Goal: Task Accomplishment & Management: Complete application form

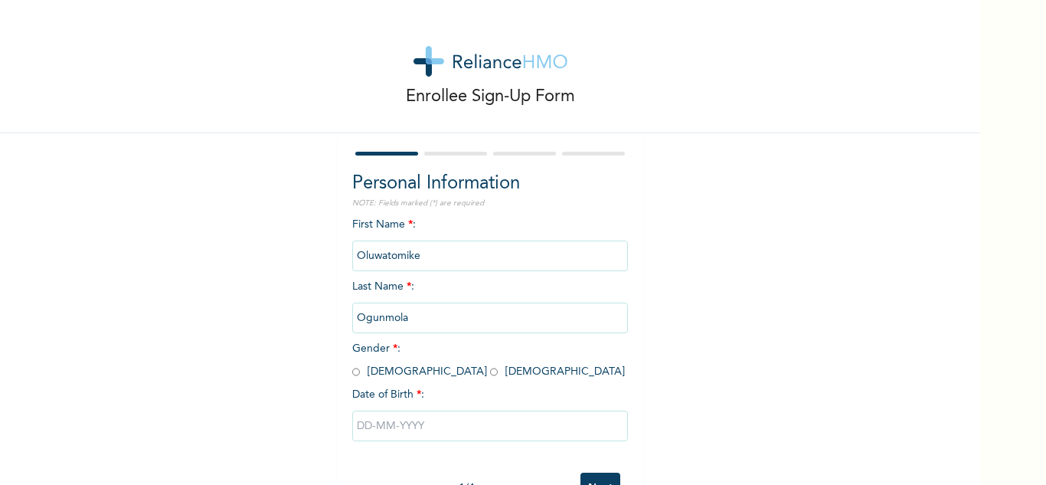
click at [490, 378] on input "radio" at bounding box center [494, 372] width 8 height 15
radio input "true"
click at [400, 426] on input "text" at bounding box center [490, 426] width 276 height 31
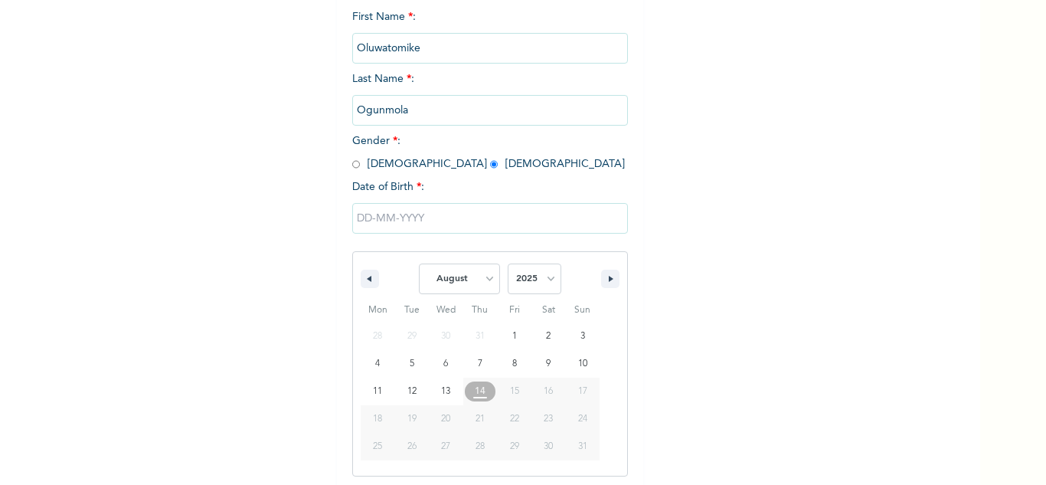
scroll to position [211, 0]
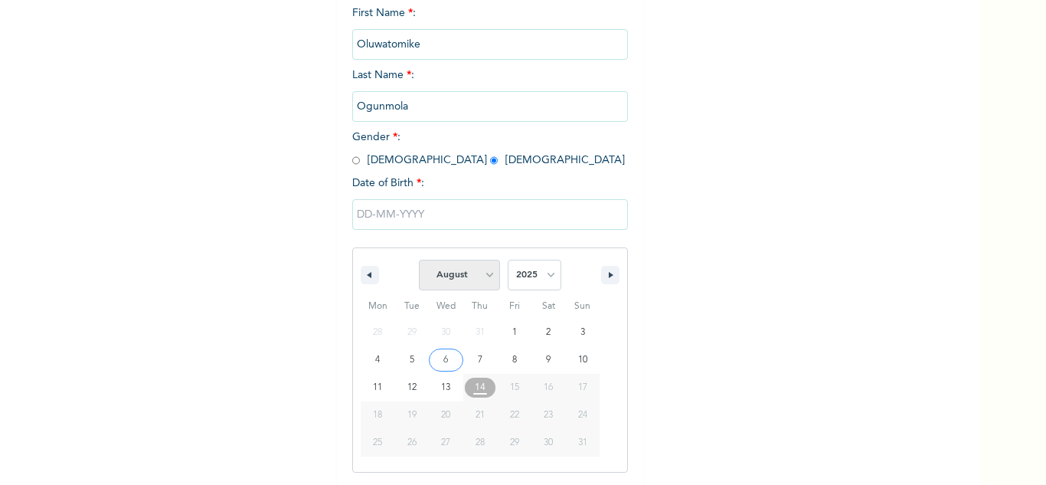
click at [477, 268] on select "January February March April May June July August September October November De…" at bounding box center [459, 275] width 81 height 31
select select "4"
click at [419, 260] on select "January February March April May June July August September October November De…" at bounding box center [459, 275] width 81 height 31
click at [516, 259] on span "2025 2024 2023 2022 2021 2020 2019 2018 2017 2016 2015 2014 2013 2012 2011 2010…" at bounding box center [535, 275] width 54 height 46
click at [516, 267] on select "2025 2024 2023 2022 2021 2020 2019 2018 2017 2016 2015 2014 2013 2012 2011 2010…" at bounding box center [535, 275] width 54 height 31
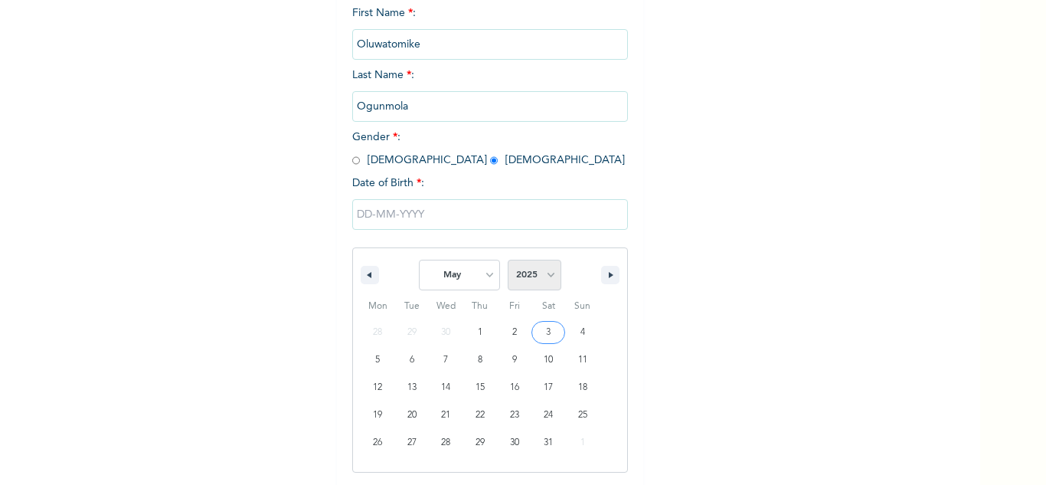
select select "1998"
click at [508, 260] on select "2025 2024 2023 2022 2021 2020 2019 2018 2017 2016 2015 2014 2013 2012 2011 2010…" at bounding box center [535, 275] width 54 height 31
type input "[DATE]"
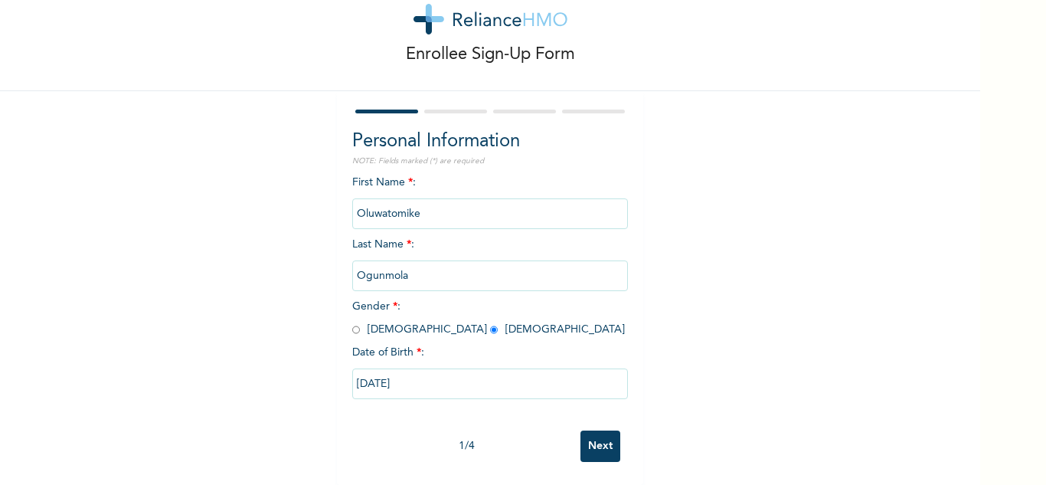
click at [590, 431] on input "Next" at bounding box center [601, 446] width 40 height 31
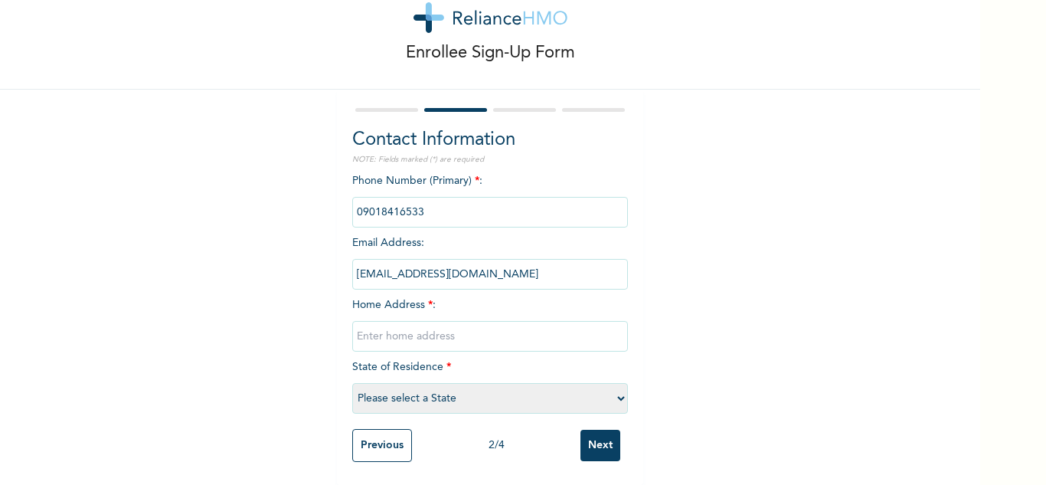
click at [569, 384] on select "Please select a State [PERSON_NAME] (FCT) [PERSON_NAME] Ibom [GEOGRAPHIC_DATA] …" at bounding box center [490, 398] width 276 height 31
select select "25"
click at [352, 383] on select "Please select a State [PERSON_NAME] (FCT) [PERSON_NAME] Ibom [GEOGRAPHIC_DATA] …" at bounding box center [490, 398] width 276 height 31
click at [603, 438] on input "Next" at bounding box center [601, 445] width 40 height 31
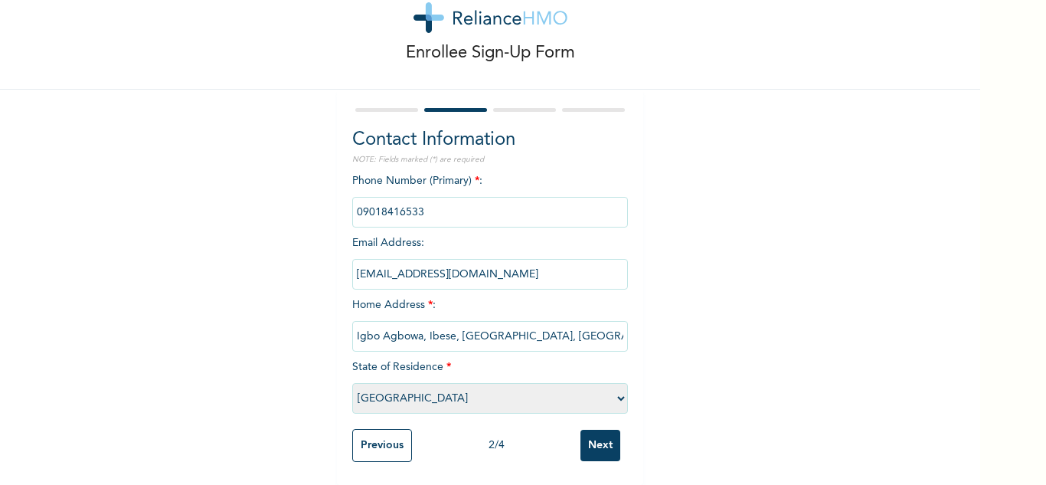
type input "Igbo Agbowa, Ibese, [GEOGRAPHIC_DATA], [GEOGRAPHIC_DATA]"
click at [597, 444] on input "Next" at bounding box center [601, 445] width 40 height 31
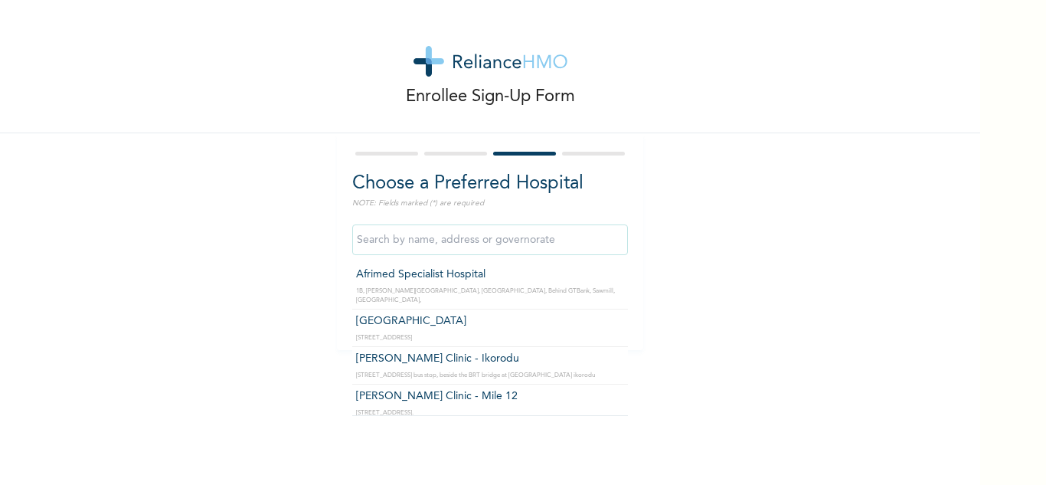
click at [449, 247] on input "text" at bounding box center [490, 239] width 276 height 31
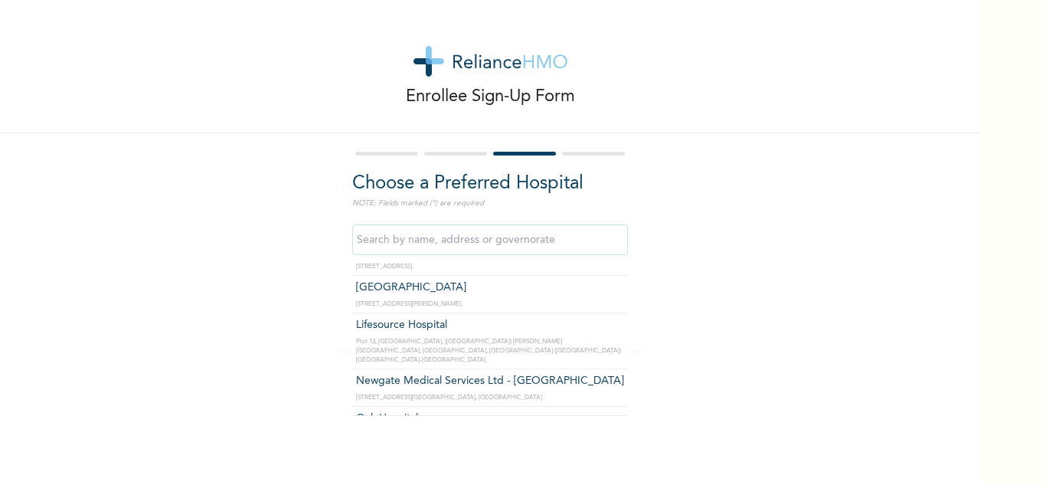
scroll to position [569, 0]
type input "Newgate Medical Services Ltd - [GEOGRAPHIC_DATA]"
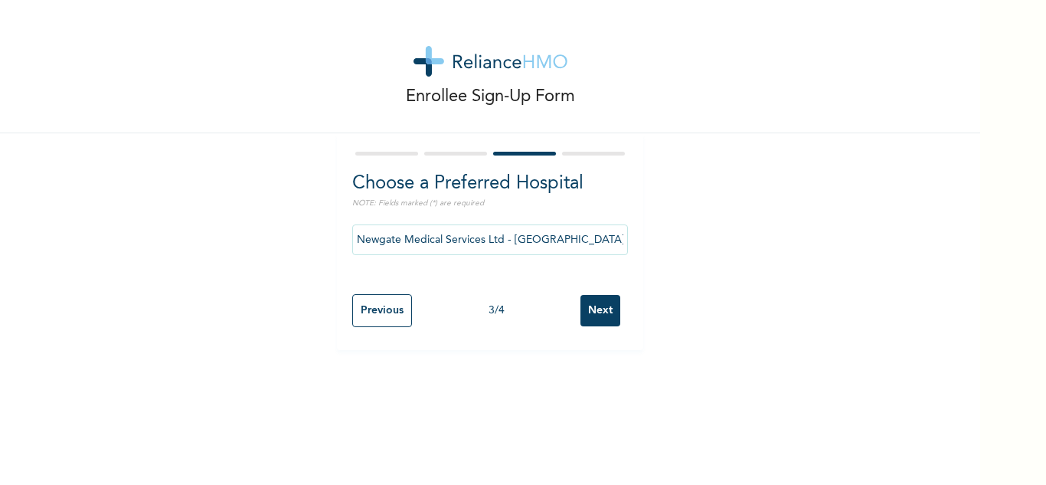
click at [589, 309] on input "Next" at bounding box center [601, 310] width 40 height 31
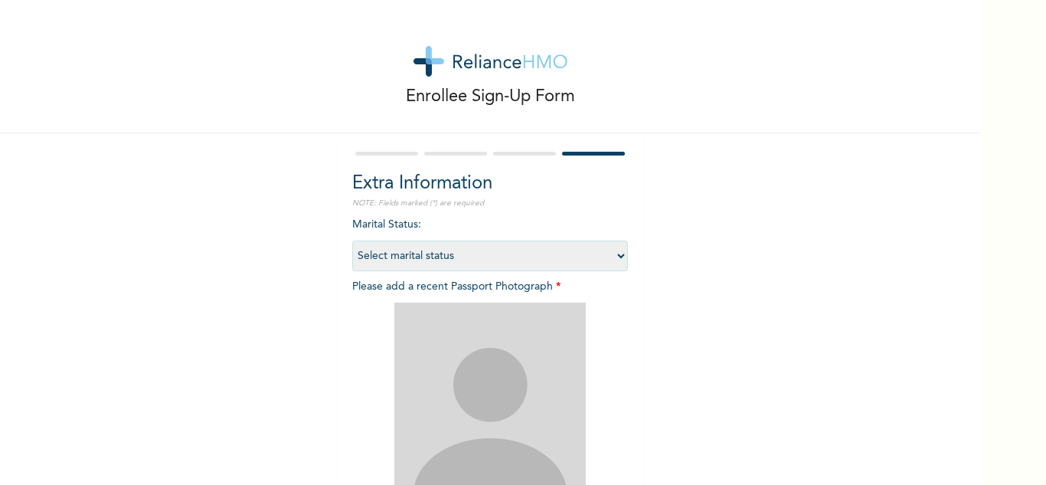
click at [565, 247] on select "Select marital status [DEMOGRAPHIC_DATA] Married [DEMOGRAPHIC_DATA] Widow/[DEMO…" at bounding box center [490, 256] width 276 height 31
select select "2"
click at [352, 241] on select "Select marital status [DEMOGRAPHIC_DATA] Married [DEMOGRAPHIC_DATA] Widow/[DEMO…" at bounding box center [490, 256] width 276 height 31
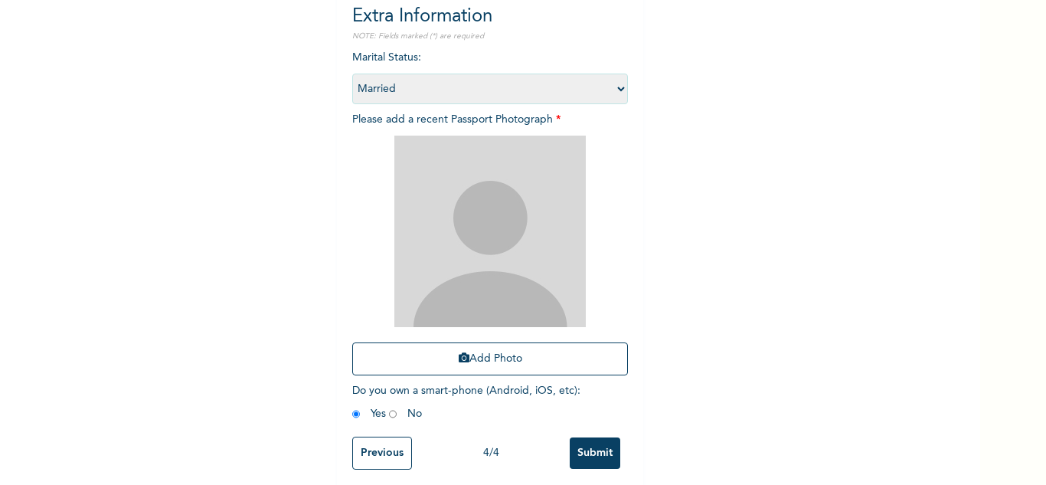
scroll to position [186, 0]
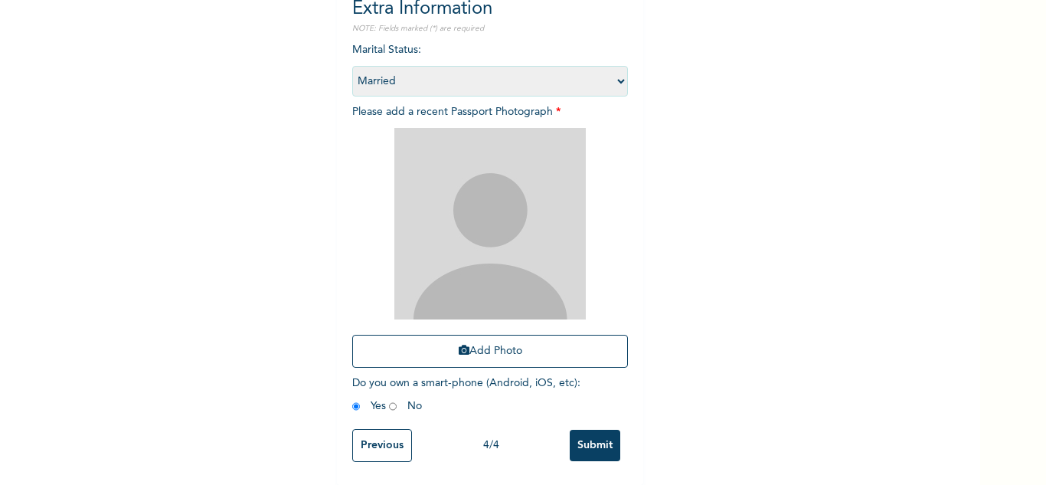
click at [483, 257] on img at bounding box center [491, 224] width 192 height 192
click at [503, 339] on button "Add Photo" at bounding box center [490, 351] width 276 height 33
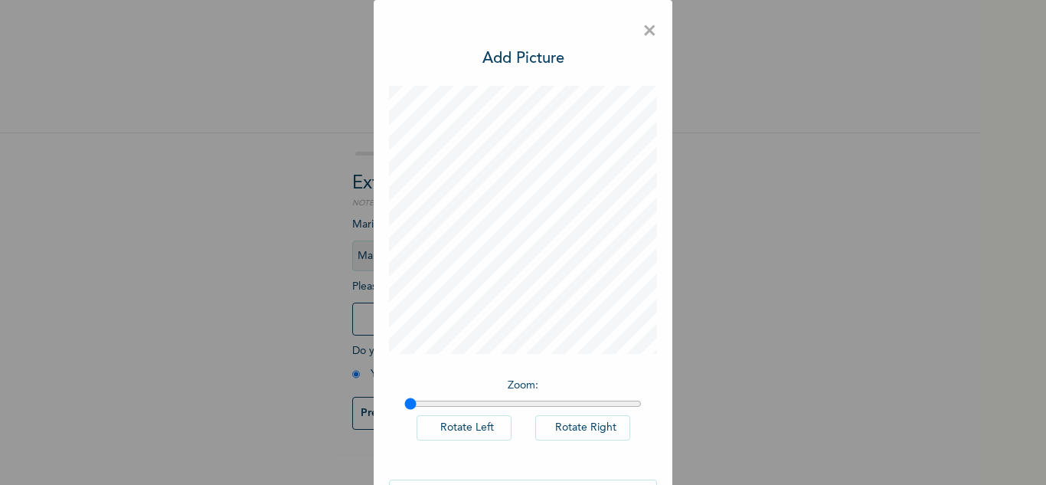
scroll to position [50, 0]
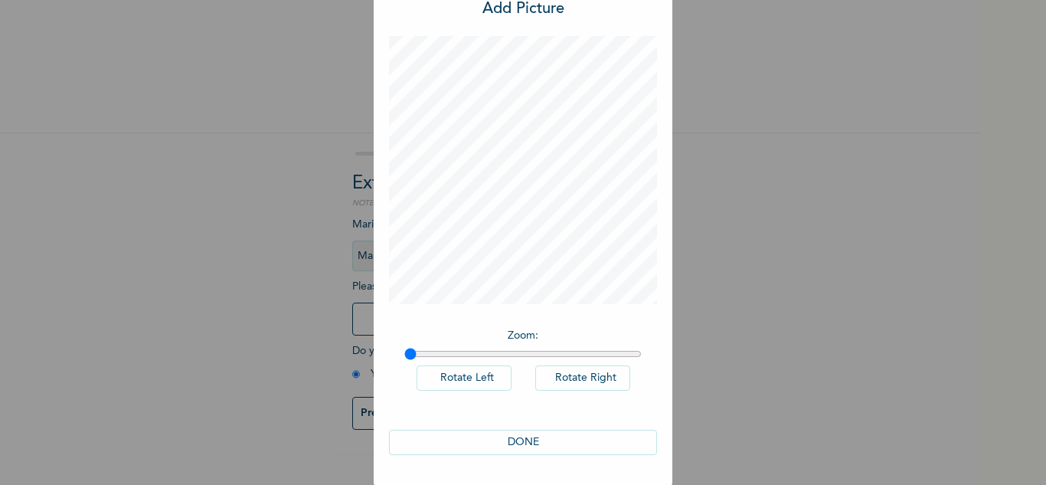
click at [522, 431] on button "DONE" at bounding box center [523, 442] width 268 height 25
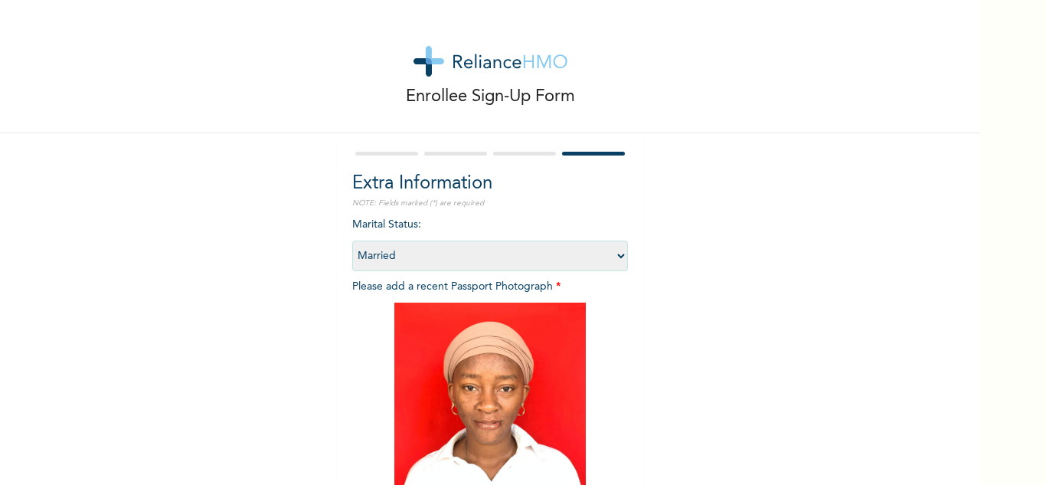
scroll to position [186, 0]
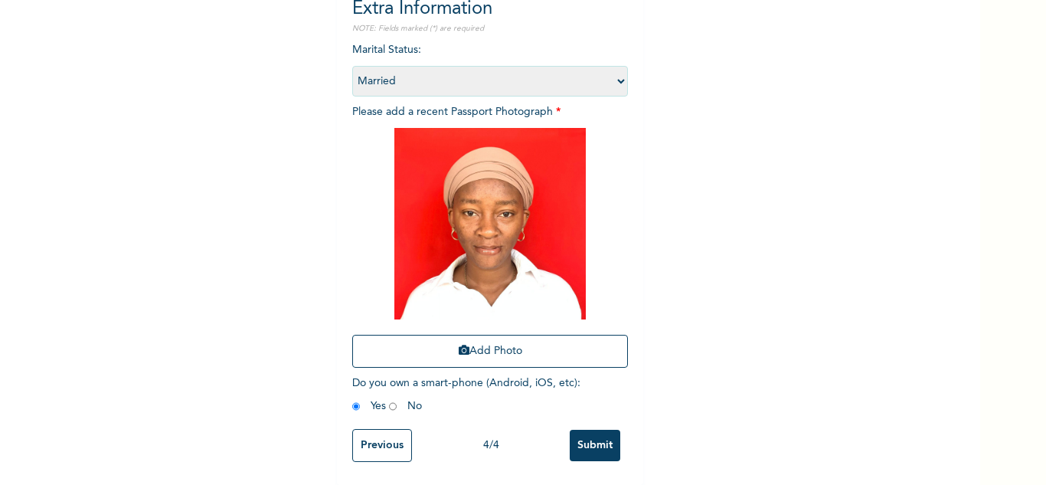
click at [576, 431] on input "Submit" at bounding box center [595, 445] width 51 height 31
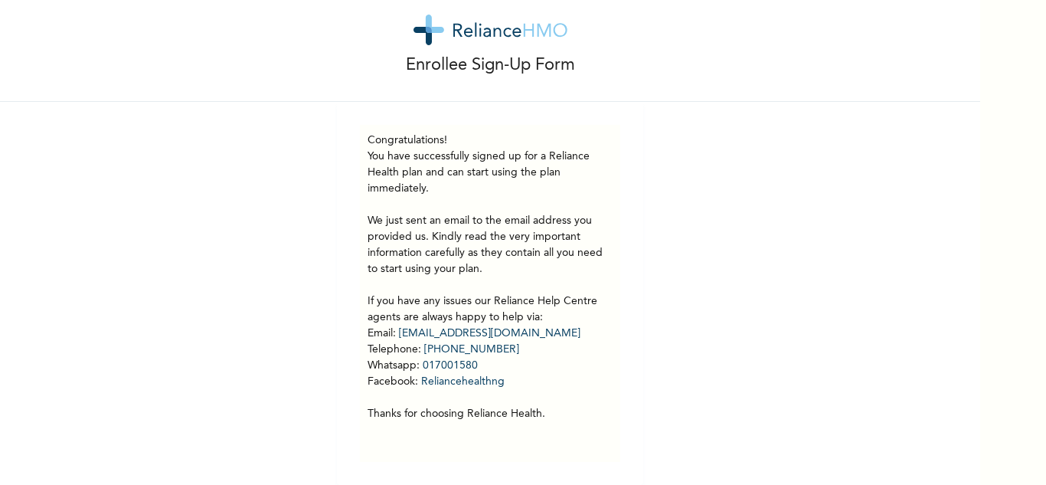
scroll to position [0, 0]
